Goal: Book appointment/travel/reservation

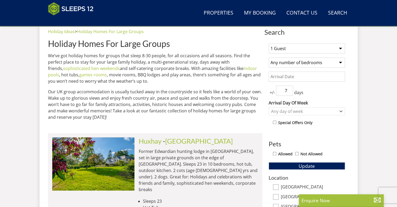
scroll to position [199, 0]
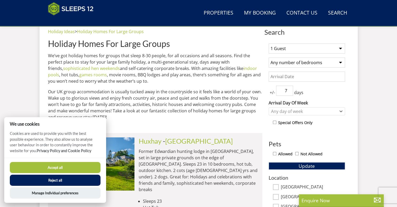
click at [65, 169] on button "Accept all" at bounding box center [55, 167] width 91 height 11
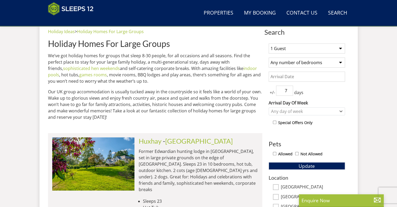
click at [301, 47] on select "1 Guest 2 Guests 3 Guests 4 Guests 5 Guests 6 Guests 7 Guests 8 Guests 9 Guests…" at bounding box center [307, 48] width 76 height 10
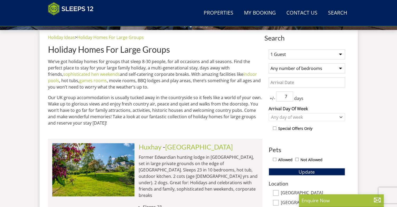
scroll to position [193, 0]
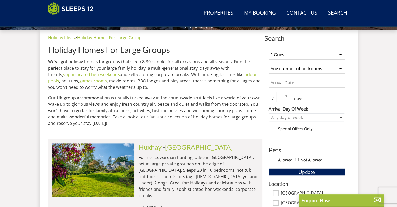
click at [279, 53] on select "1 Guest 2 Guests 3 Guests 4 Guests 5 Guests 6 Guests 7 Guests 8 Guests 9 Guests…" at bounding box center [307, 55] width 76 height 10
select select "12"
click at [269, 50] on select "1 Guest 2 Guests 3 Guests 4 Guests 5 Guests 6 Guests 7 Guests 8 Guests 9 Guests…" at bounding box center [307, 55] width 76 height 10
click at [306, 68] on select "Any number of bedrooms 3 Bedrooms 4 Bedrooms 5 Bedrooms 6 Bedrooms 7 Bedrooms 8…" at bounding box center [307, 69] width 76 height 10
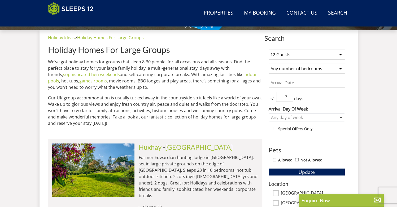
click at [289, 68] on select "Any number of bedrooms 3 Bedrooms 4 Bedrooms 5 Bedrooms 6 Bedrooms 7 Bedrooms 8…" at bounding box center [307, 69] width 76 height 10
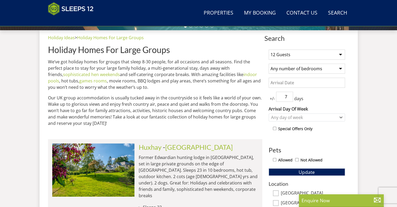
select select "5"
click at [269, 64] on select "Any number of bedrooms 3 Bedrooms 4 Bedrooms 5 Bedrooms 6 Bedrooms 7 Bedrooms 8…" at bounding box center [307, 69] width 76 height 10
click at [287, 104] on div "1 Guest 2 Guests 3 Guests 4 Guests 5 Guests 6 Guests 7 Guests 8 Guests 9 Guests…" at bounding box center [306, 189] width 85 height 289
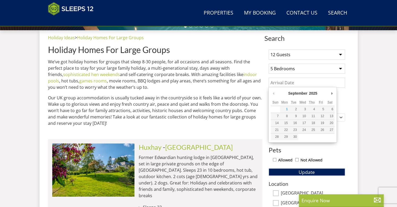
click at [285, 81] on input "Date" at bounding box center [307, 83] width 76 height 10
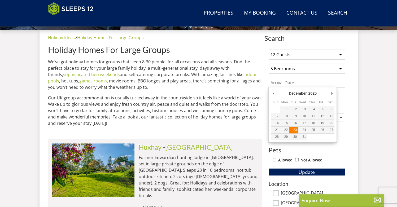
type input "[DATE]"
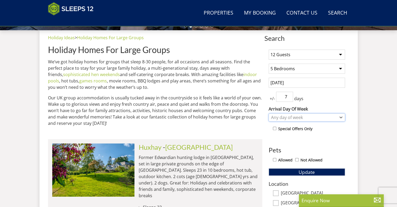
click at [286, 118] on div "Any day of week" at bounding box center [304, 118] width 69 height 6
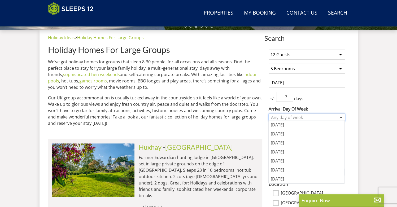
click at [286, 118] on div "Any day of week" at bounding box center [304, 118] width 69 height 6
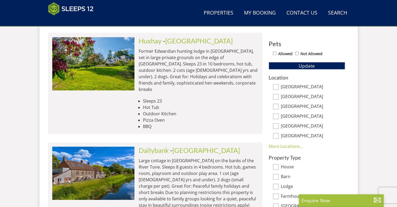
scroll to position [300, 0]
click at [295, 52] on input "Not Allowed" at bounding box center [296, 53] width 3 height 3
checkbox input "true"
click at [295, 68] on div "1 Guest 2 Guests 3 Guests 4 Guests 5 Guests 6 Guests 7 Guests 8 Guests 9 Guests…" at bounding box center [306, 83] width 85 height 289
click at [294, 64] on button "Update" at bounding box center [307, 65] width 76 height 7
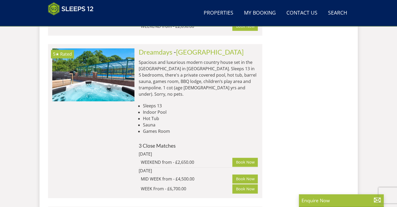
scroll to position [580, 0]
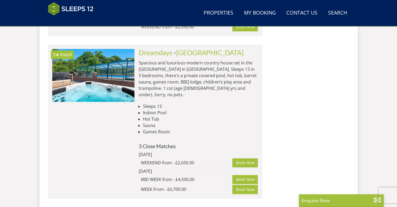
click at [212, 143] on h4 "3 Close Matches" at bounding box center [198, 146] width 119 height 6
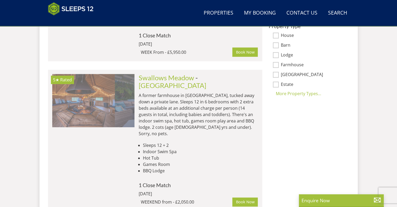
scroll to position [0, 2304]
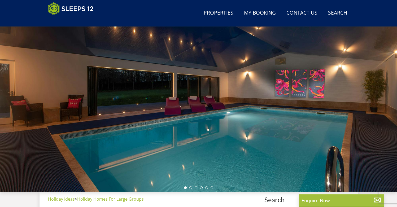
scroll to position [0, 0]
